Goal: Transaction & Acquisition: Purchase product/service

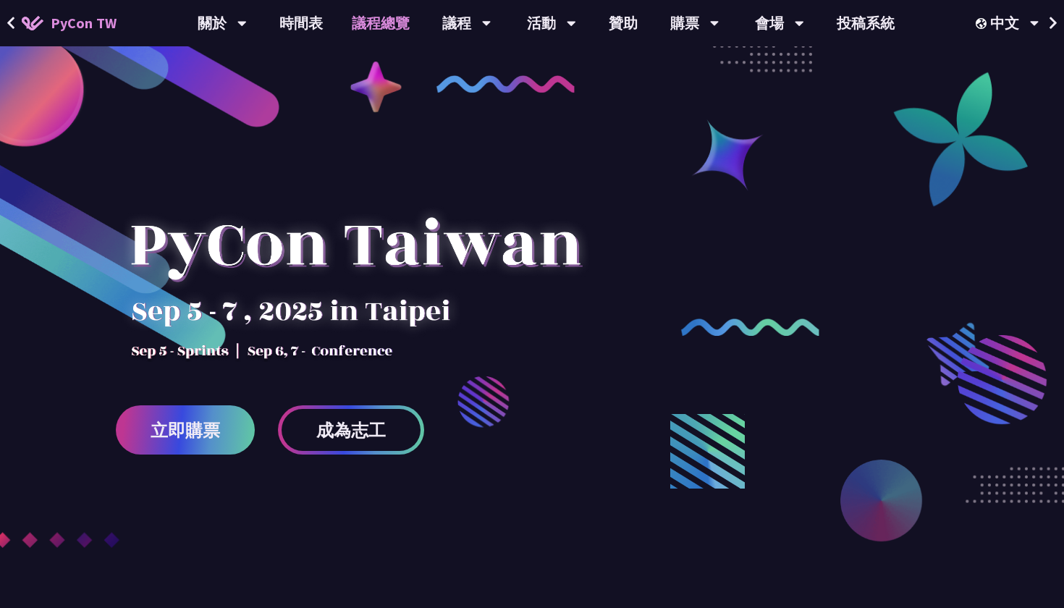
click at [407, 29] on link "議程總覽" at bounding box center [380, 23] width 87 height 46
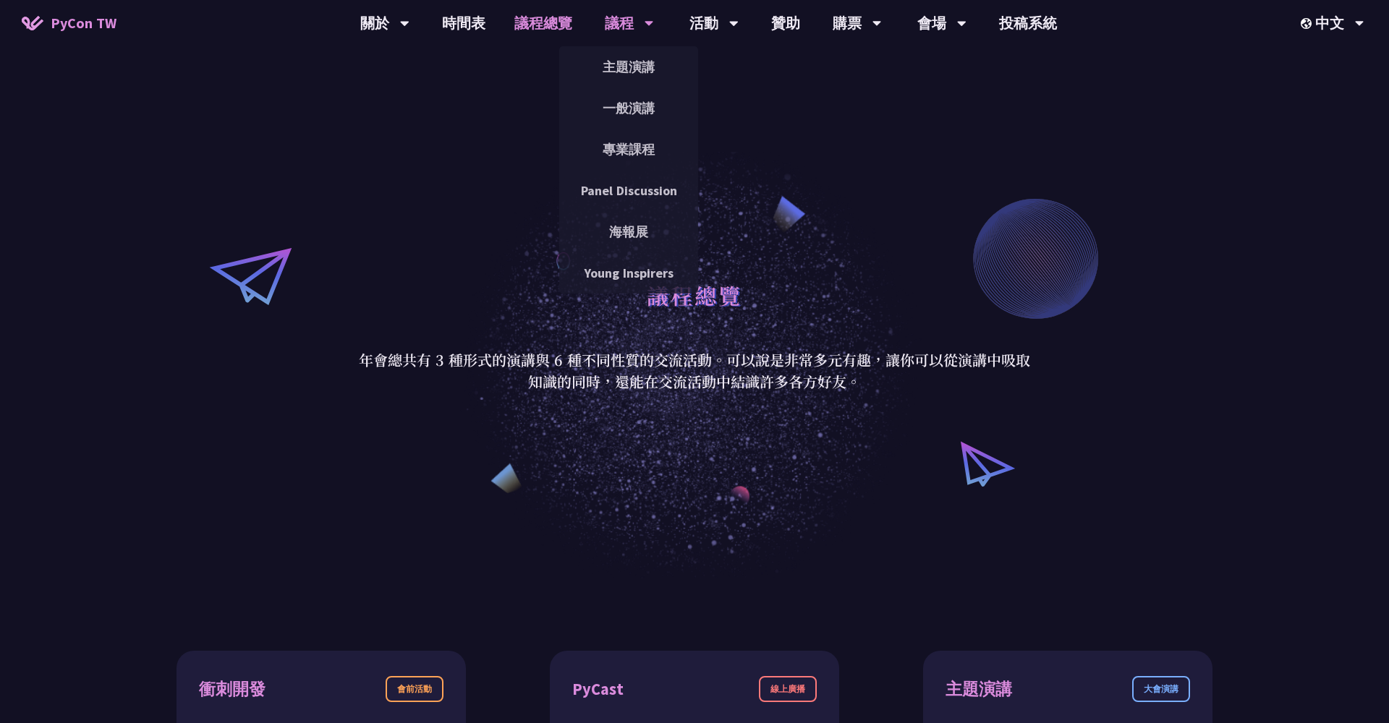
click at [637, 30] on div "議程" at bounding box center [629, 23] width 49 height 46
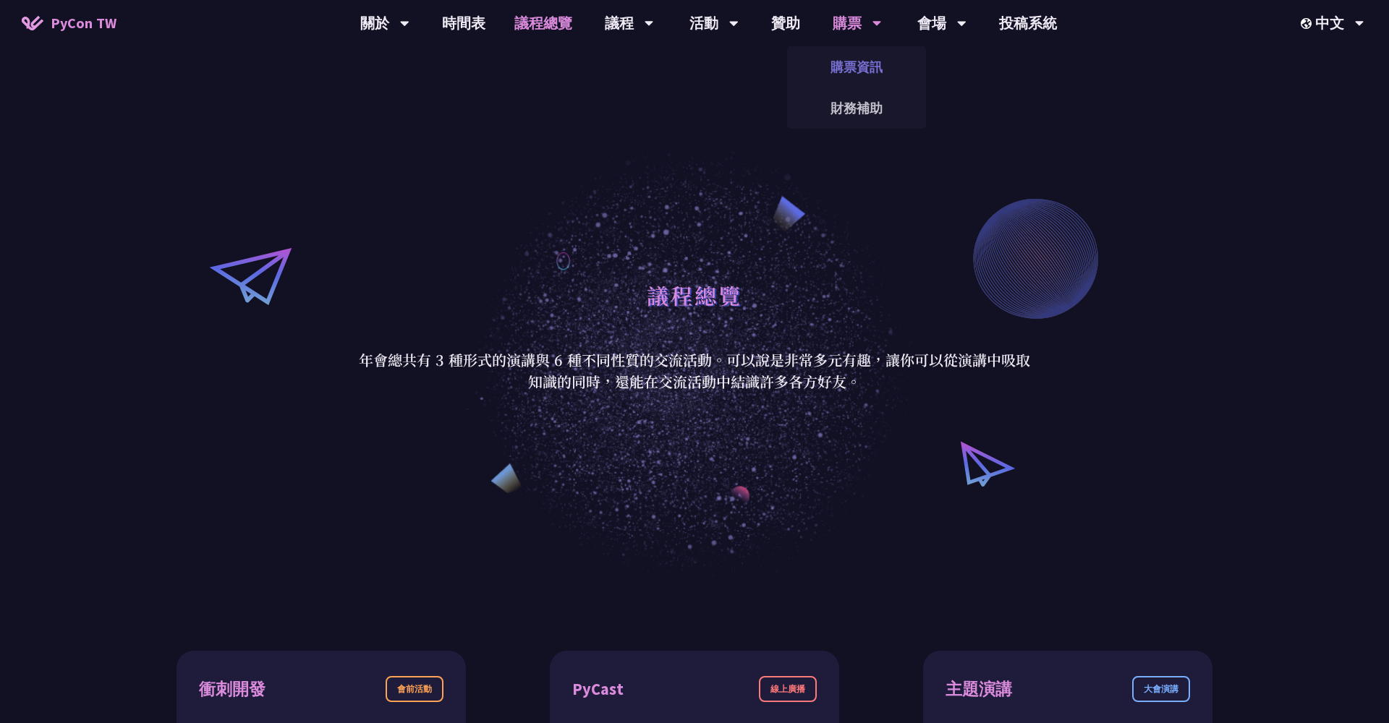
click at [847, 72] on link "購票資訊" at bounding box center [856, 67] width 139 height 34
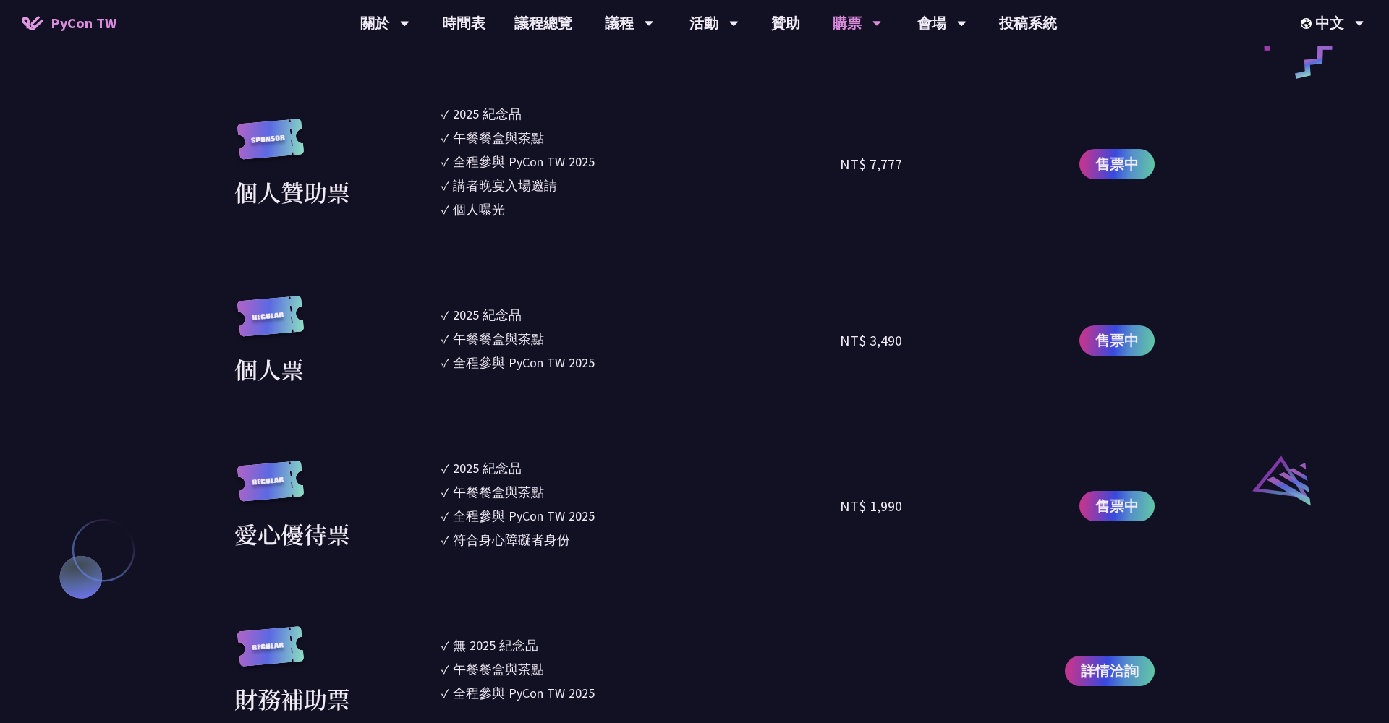
scroll to position [1335, 0]
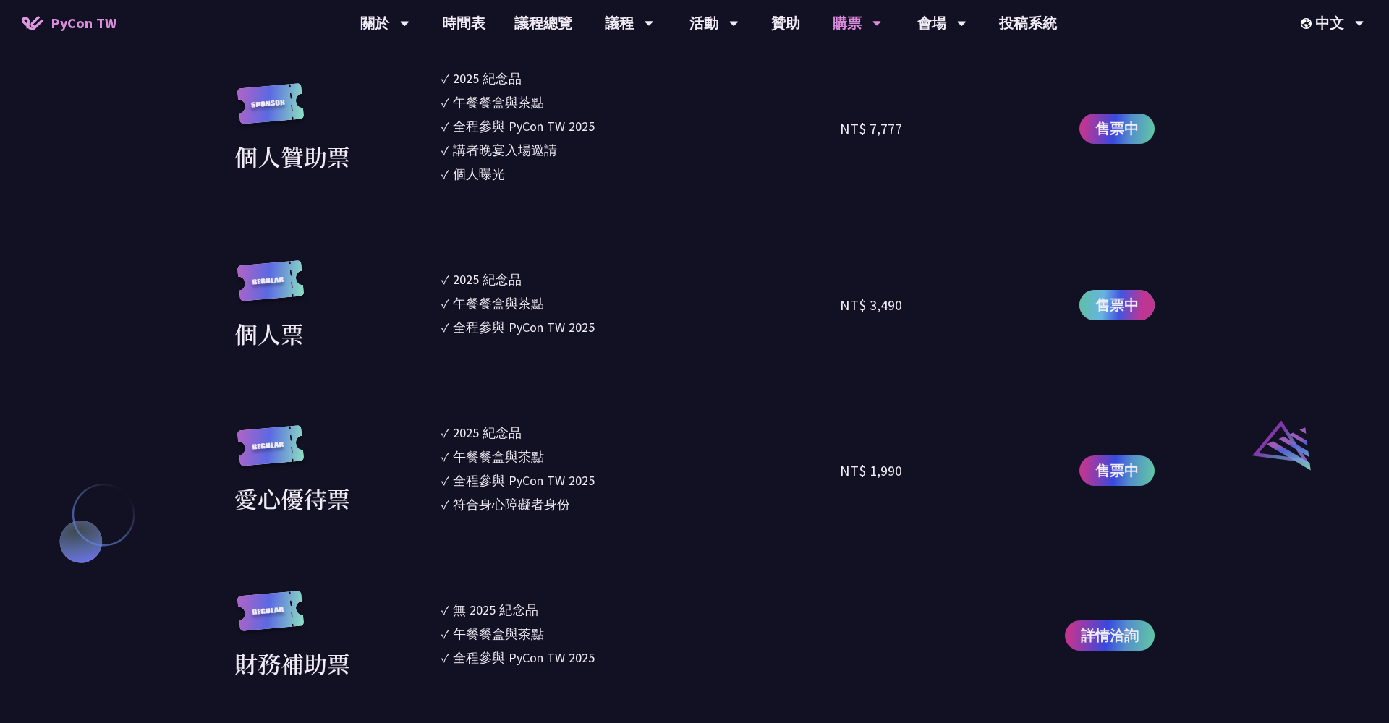
click at [1063, 294] on span "售票中" at bounding box center [1116, 305] width 43 height 22
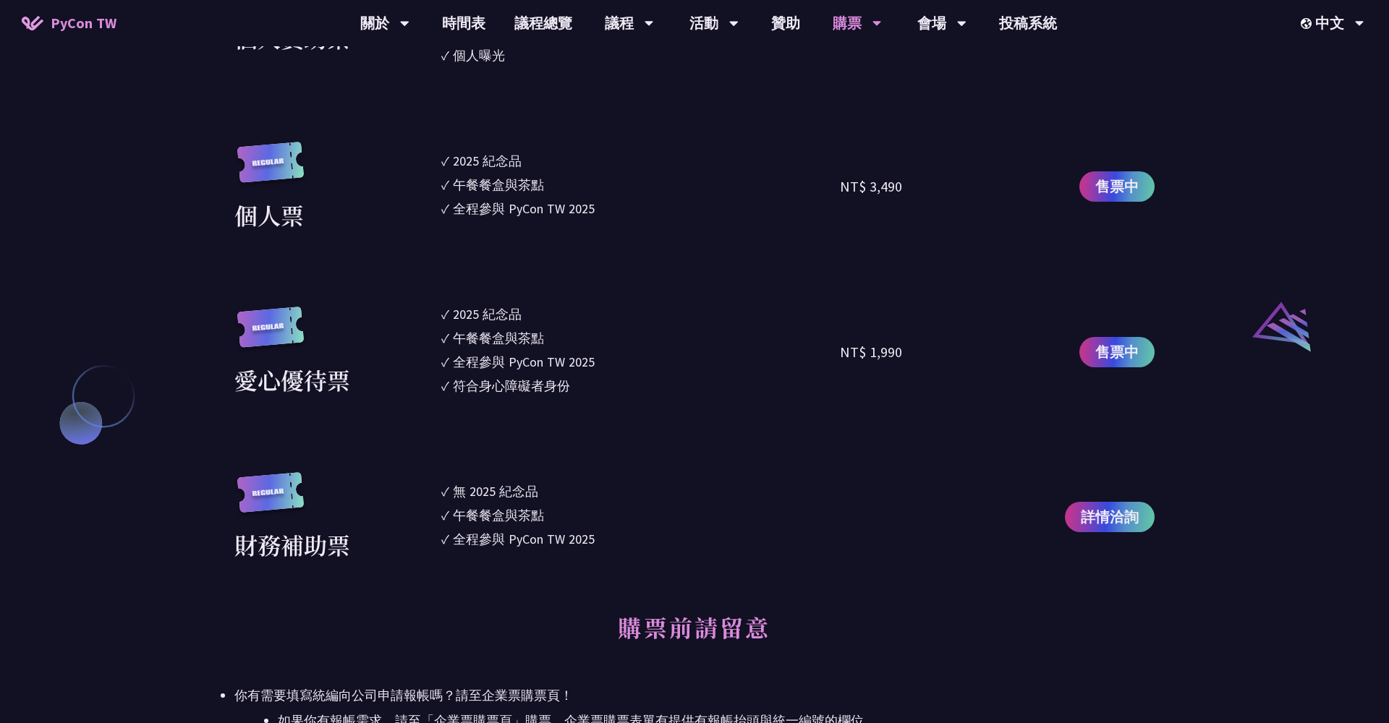
scroll to position [1433, 0]
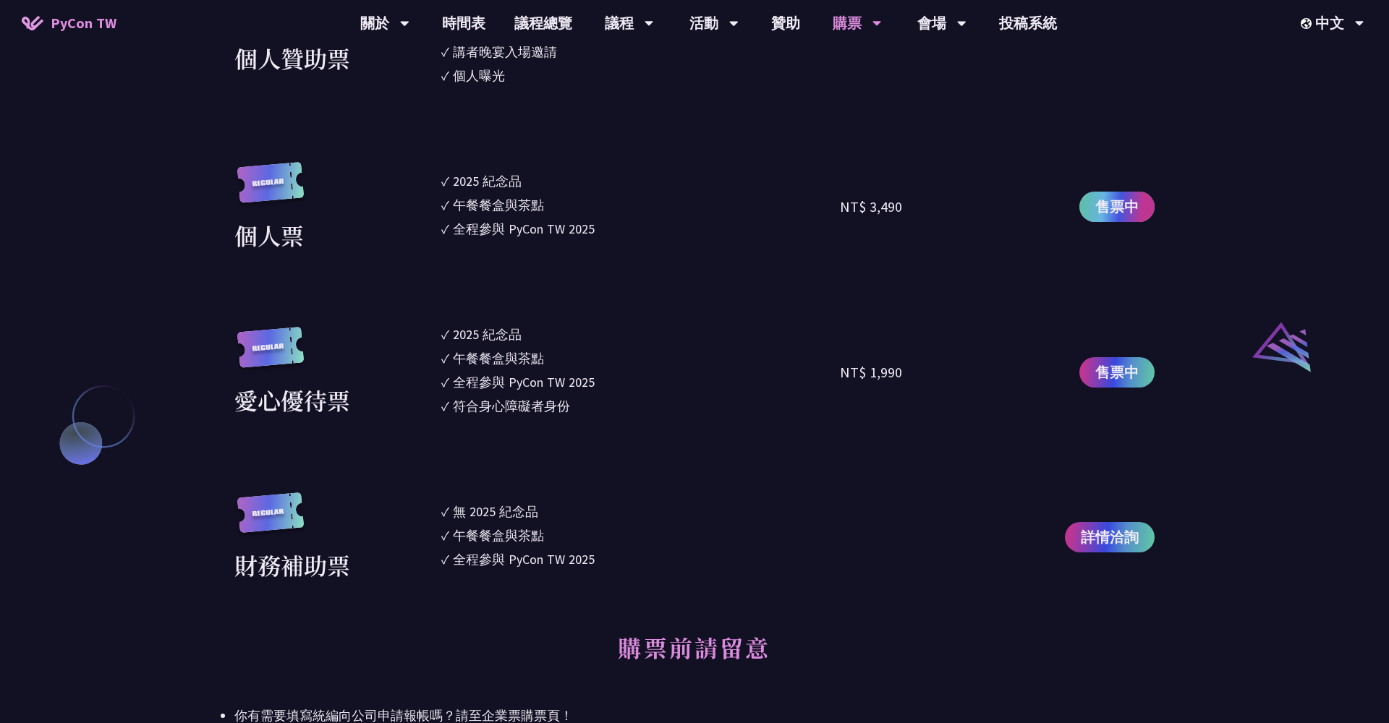
click at [1063, 212] on link "售票中" at bounding box center [1116, 207] width 75 height 30
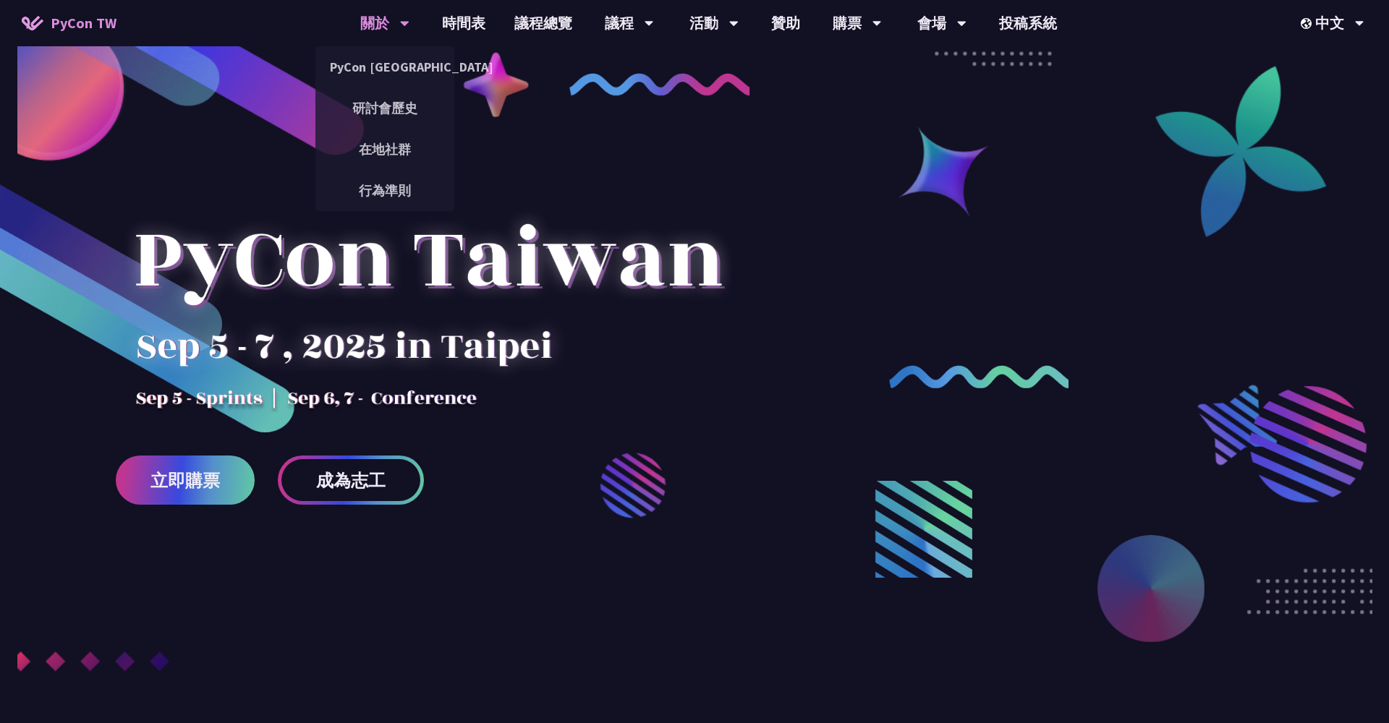
click at [400, 20] on icon at bounding box center [404, 23] width 9 height 14
click at [388, 54] on link "PyCon [GEOGRAPHIC_DATA]" at bounding box center [384, 67] width 139 height 34
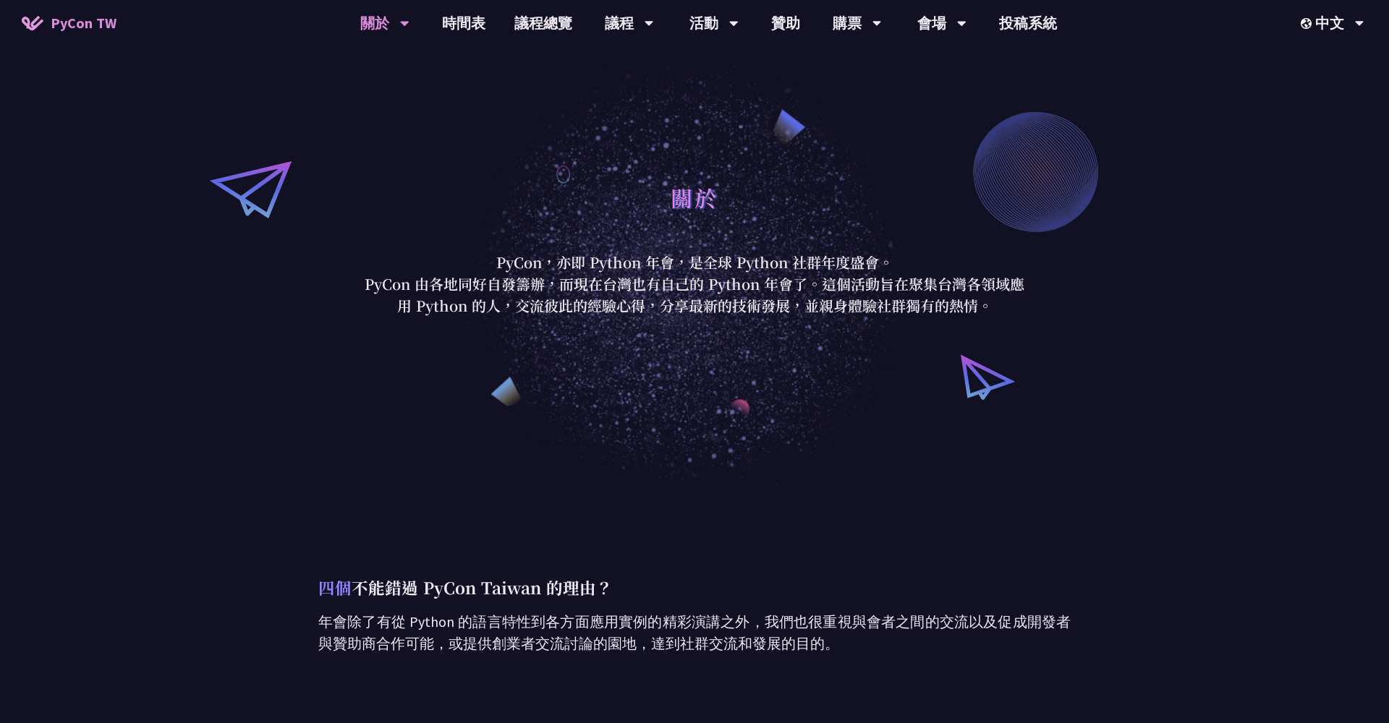
click at [107, 20] on span "PyCon TW" at bounding box center [84, 23] width 66 height 22
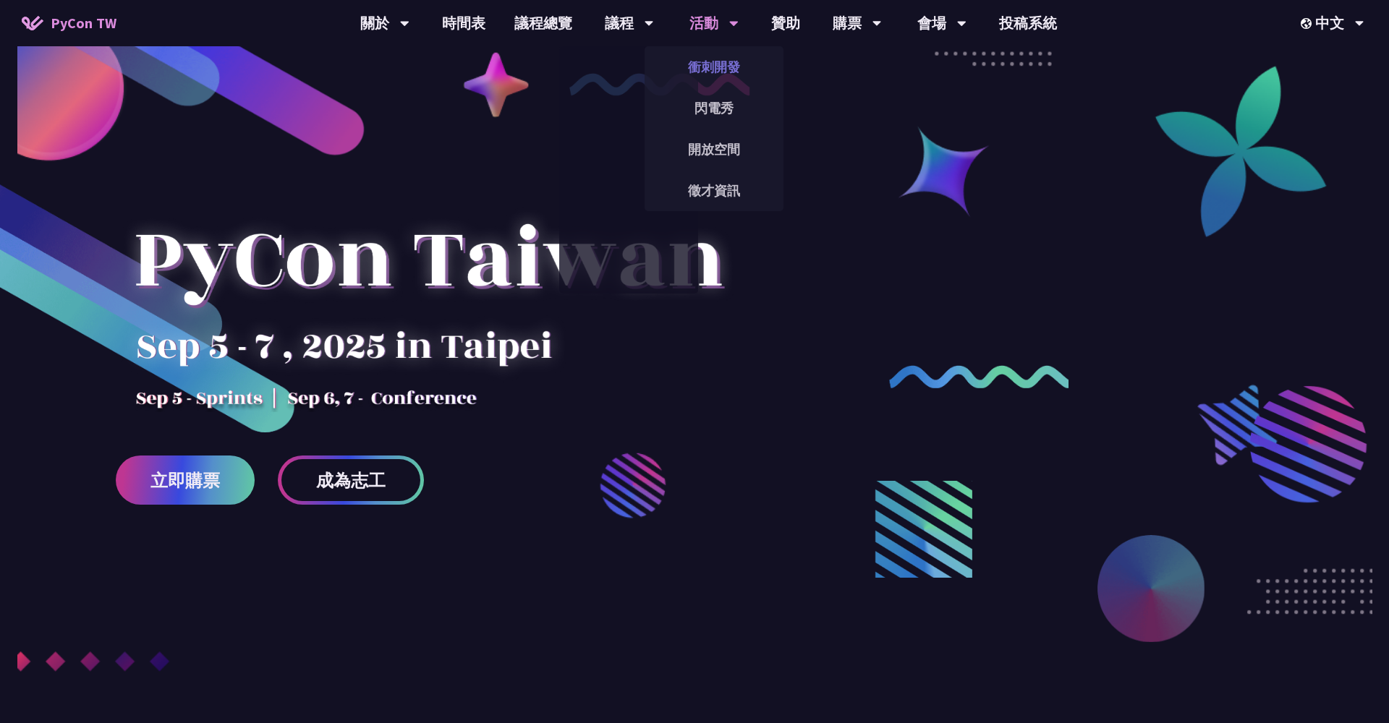
click at [687, 69] on link "衝刺開發" at bounding box center [714, 67] width 139 height 34
